Goal: Check status: Check status

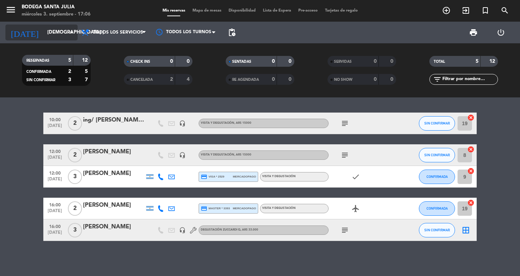
click at [48, 37] on input "[DEMOGRAPHIC_DATA] [DATE]" at bounding box center [76, 32] width 64 height 13
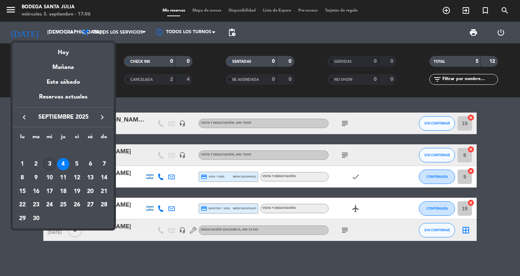
click at [48, 164] on div "3" at bounding box center [49, 164] width 12 height 12
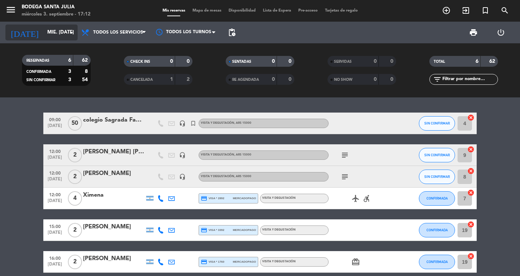
click at [54, 34] on input "mié. [DATE]" at bounding box center [76, 32] width 64 height 13
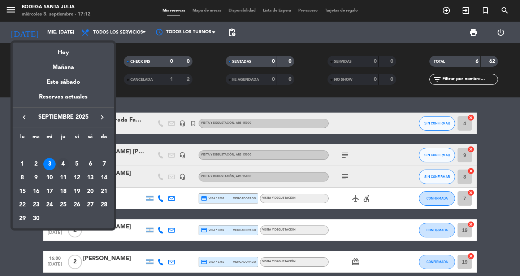
click at [62, 165] on div "4" at bounding box center [63, 164] width 12 height 12
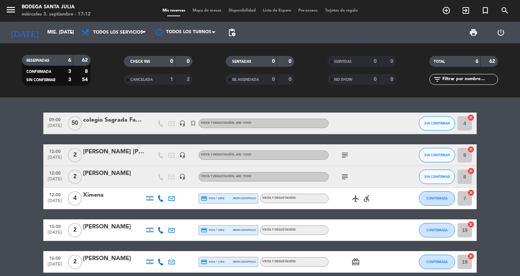
type input "[DEMOGRAPHIC_DATA] [DATE]"
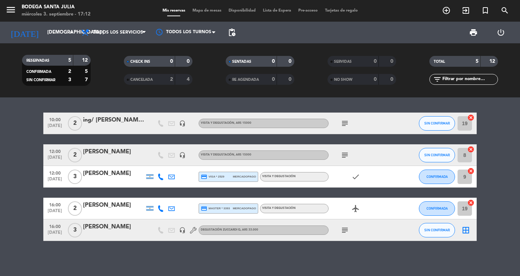
click at [343, 123] on icon "subject" at bounding box center [345, 123] width 9 height 9
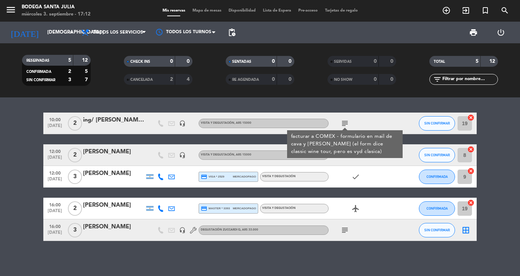
click at [121, 118] on div "ing/ [PERSON_NAME] - DIRECT WINES [GEOGRAPHIC_DATA]" at bounding box center [113, 120] width 61 height 9
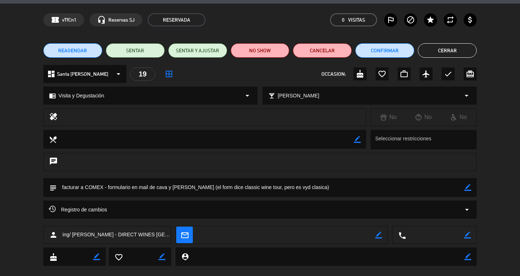
scroll to position [33, 0]
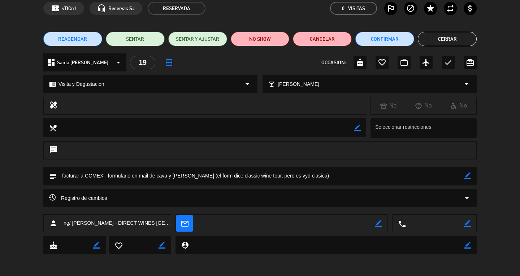
click at [469, 38] on button "Cerrar" at bounding box center [447, 39] width 59 height 14
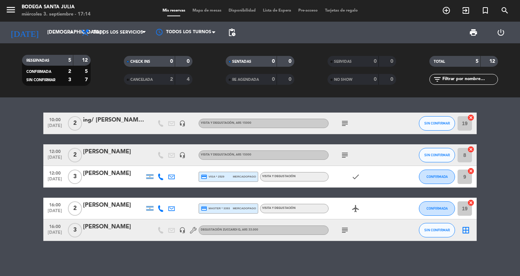
click at [121, 121] on div "ing/ [PERSON_NAME] - DIRECT WINES [GEOGRAPHIC_DATA]" at bounding box center [113, 120] width 61 height 9
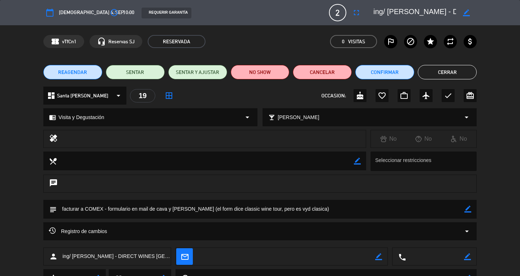
click at [440, 73] on button "Cerrar" at bounding box center [447, 72] width 59 height 14
